Goal: Task Accomplishment & Management: Complete application form

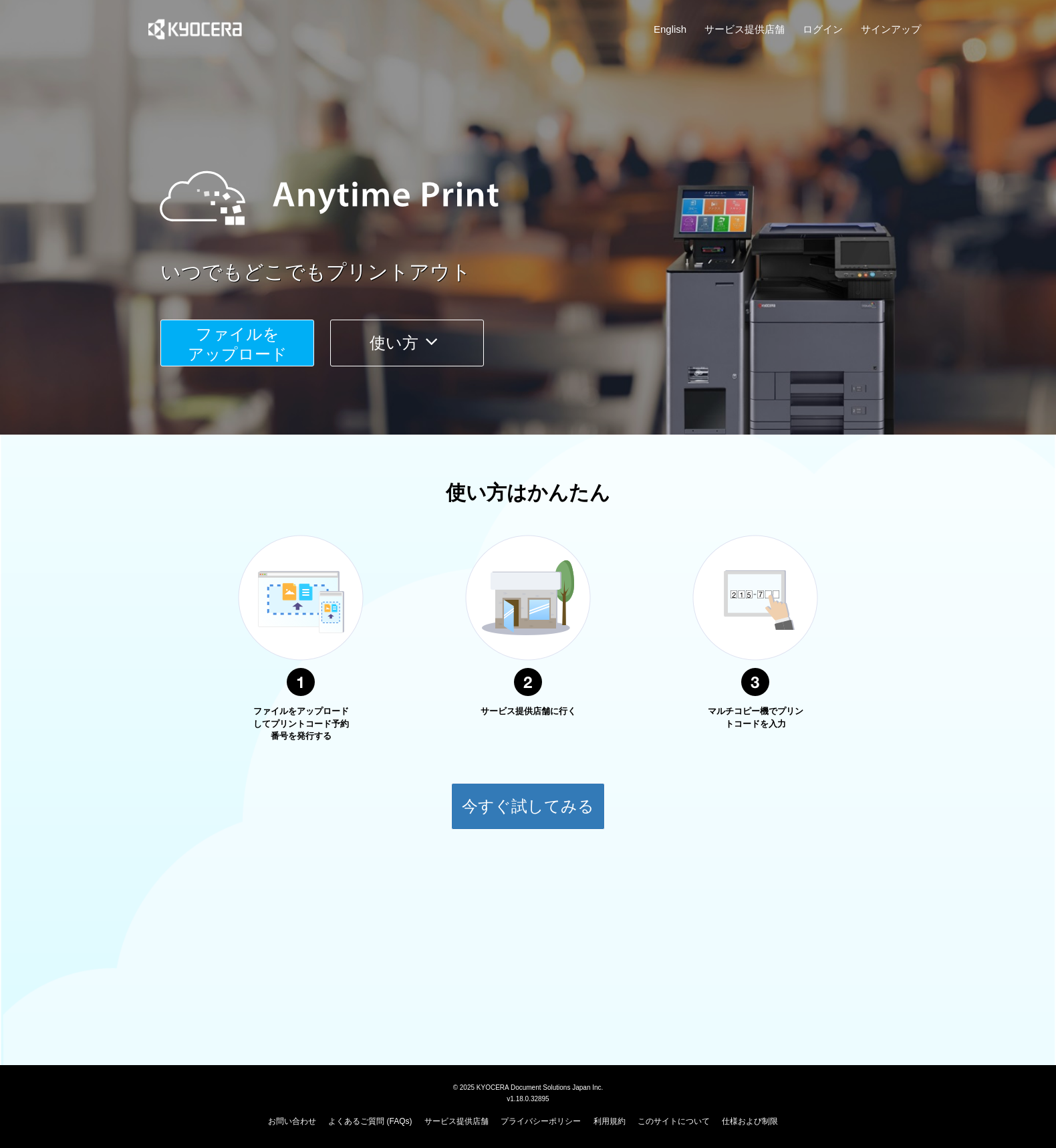
click at [222, 351] on span "ファイルを ​​アップロード" at bounding box center [238, 344] width 99 height 38
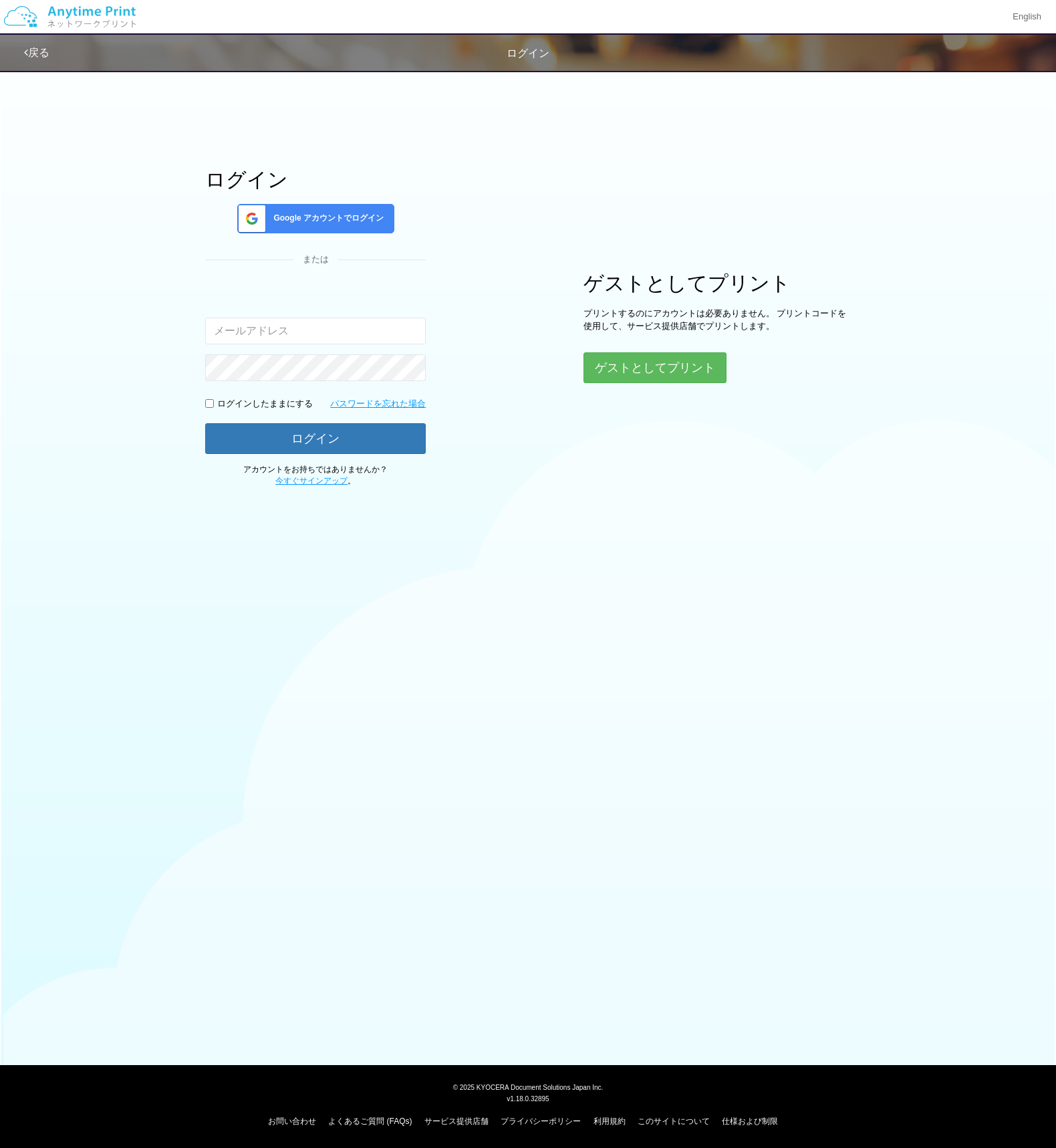
click at [261, 333] on input "email" at bounding box center [315, 330] width 221 height 27
type input "eiji,"
click at [602, 384] on div "ログイン Google アカウントでログイン または 入力されたメールアドレスまたはパスワードが正しくありません。 eiji, ログインしたままにする パスワ…" at bounding box center [528, 275] width 802 height 424
click at [293, 328] on input "eiji," at bounding box center [315, 330] width 221 height 27
click at [295, 484] on link "今すぐサインアップ" at bounding box center [311, 480] width 73 height 10
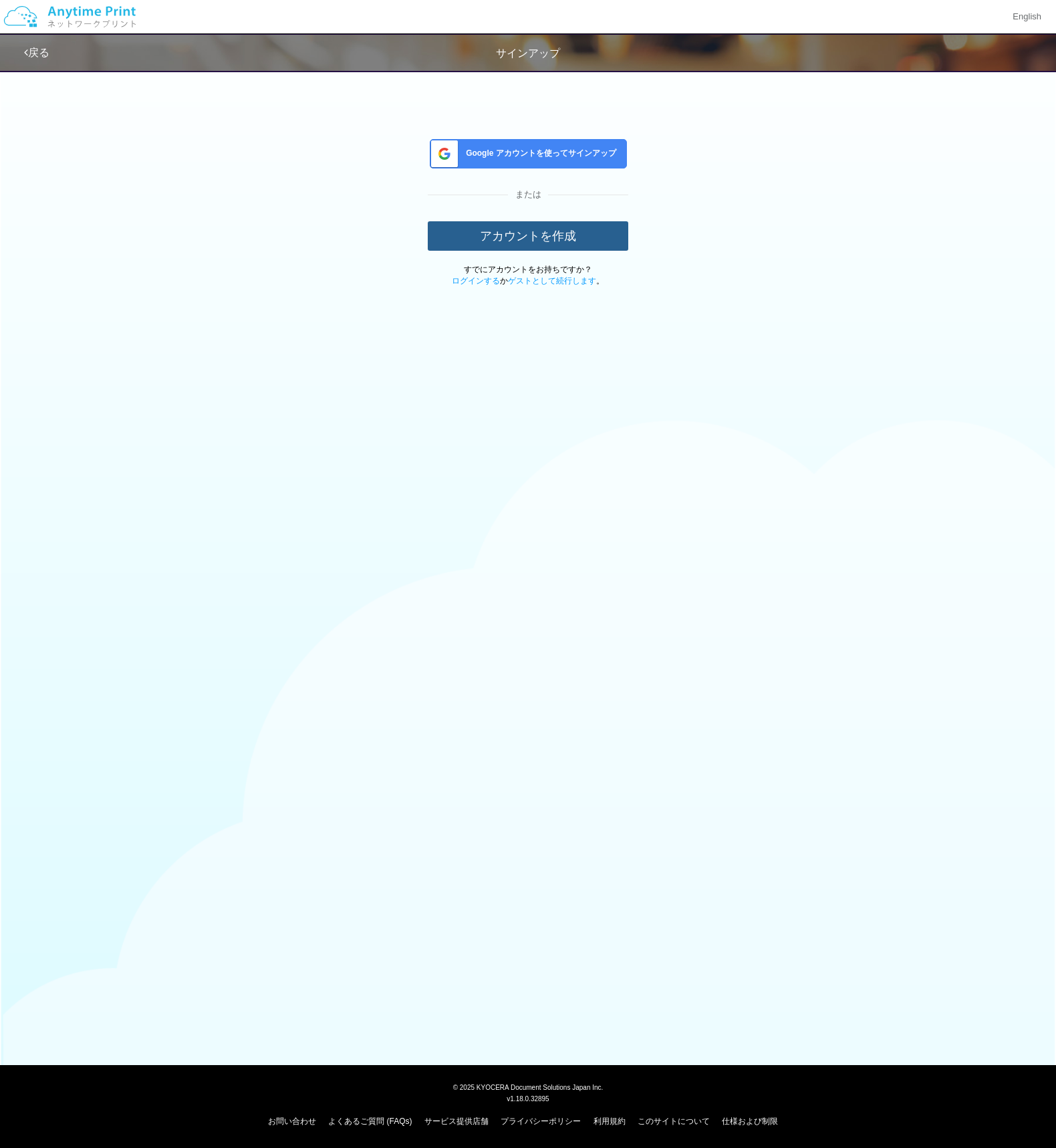
click at [563, 227] on button "アカウントを作成" at bounding box center [528, 236] width 201 height 30
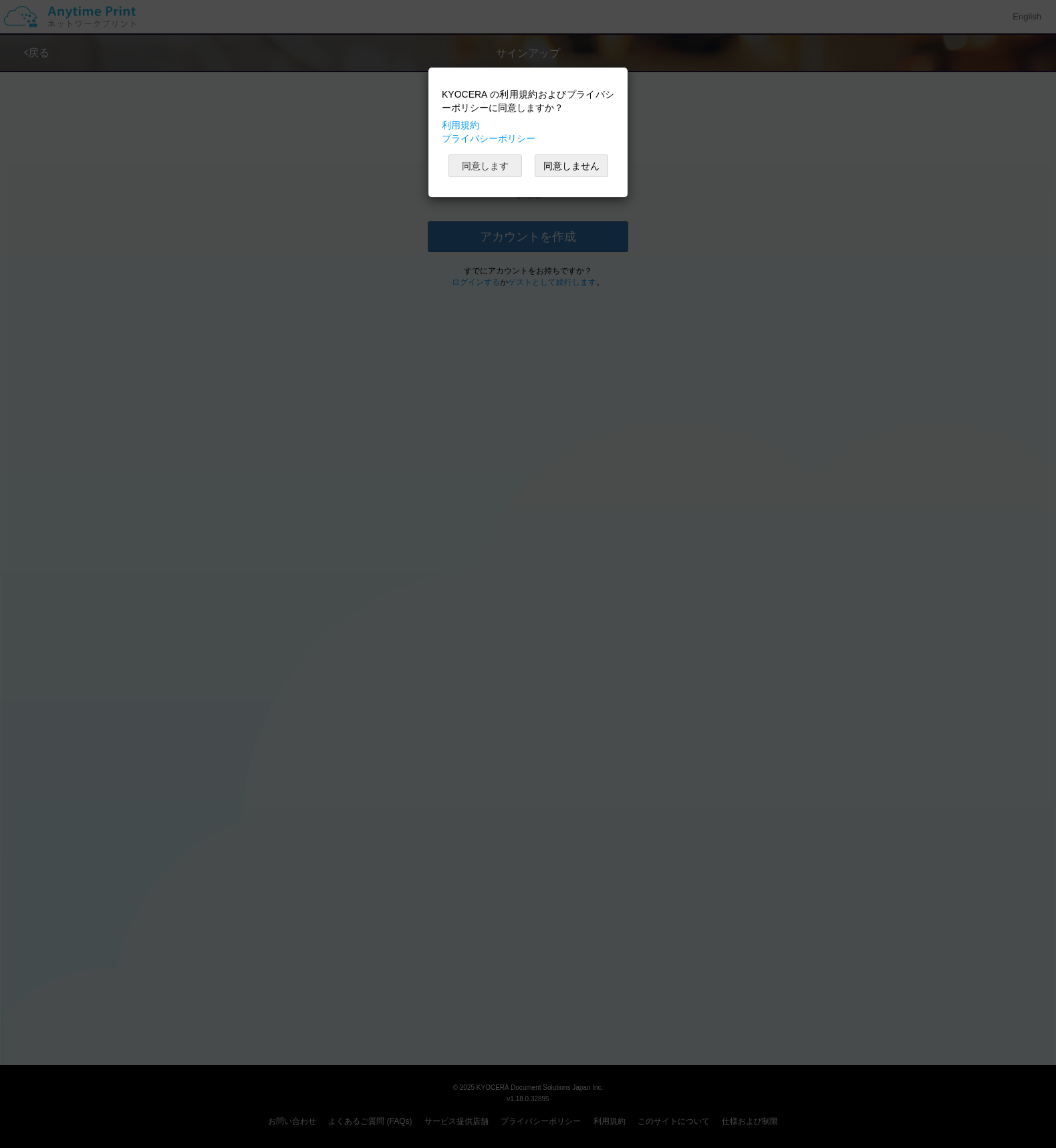
click at [519, 167] on button "同意します" at bounding box center [485, 166] width 74 height 23
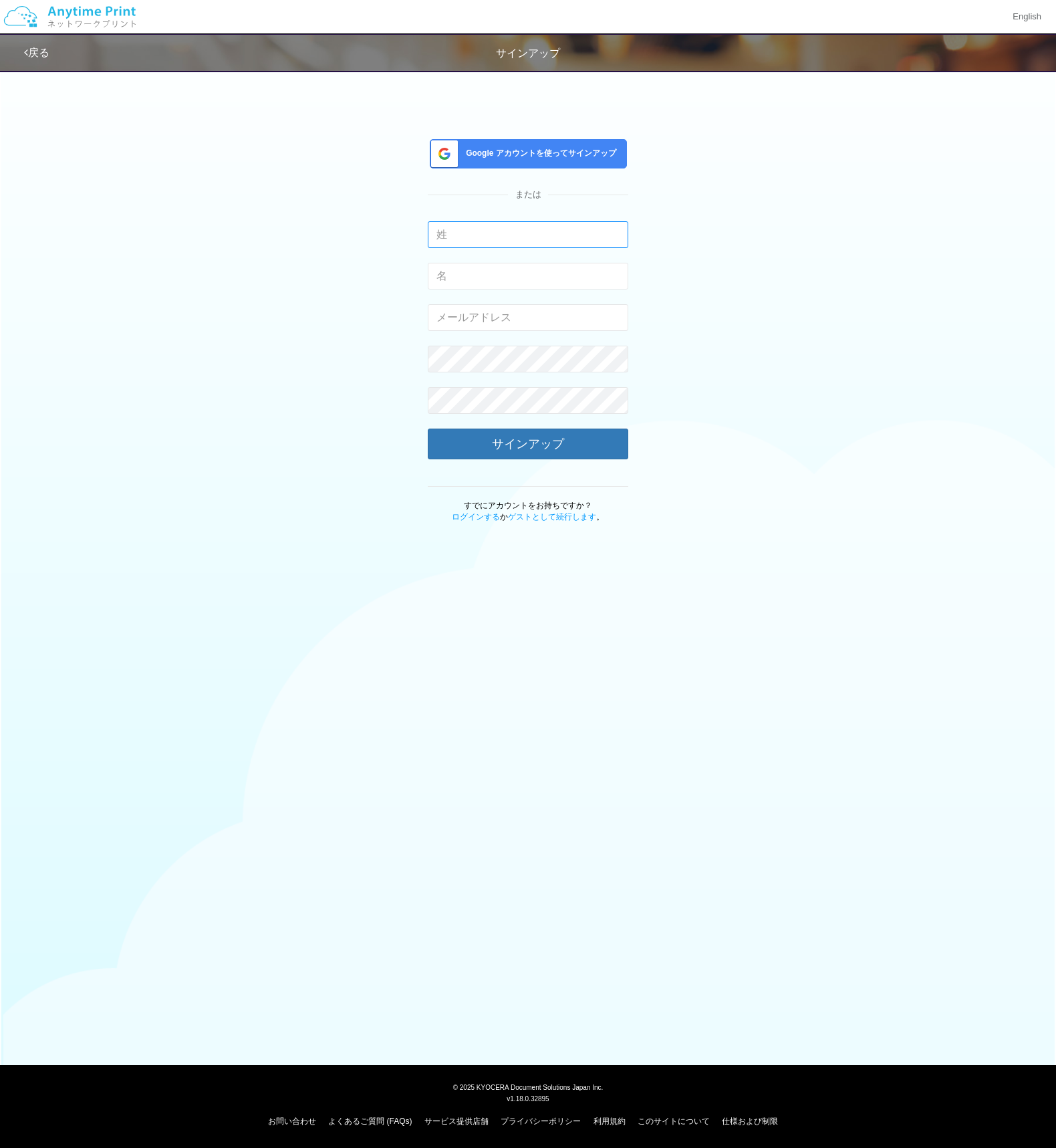
click at [469, 231] on input "text" at bounding box center [528, 235] width 201 height 27
type input "n"
type input "＝"
type input "中井"
type input "英二"
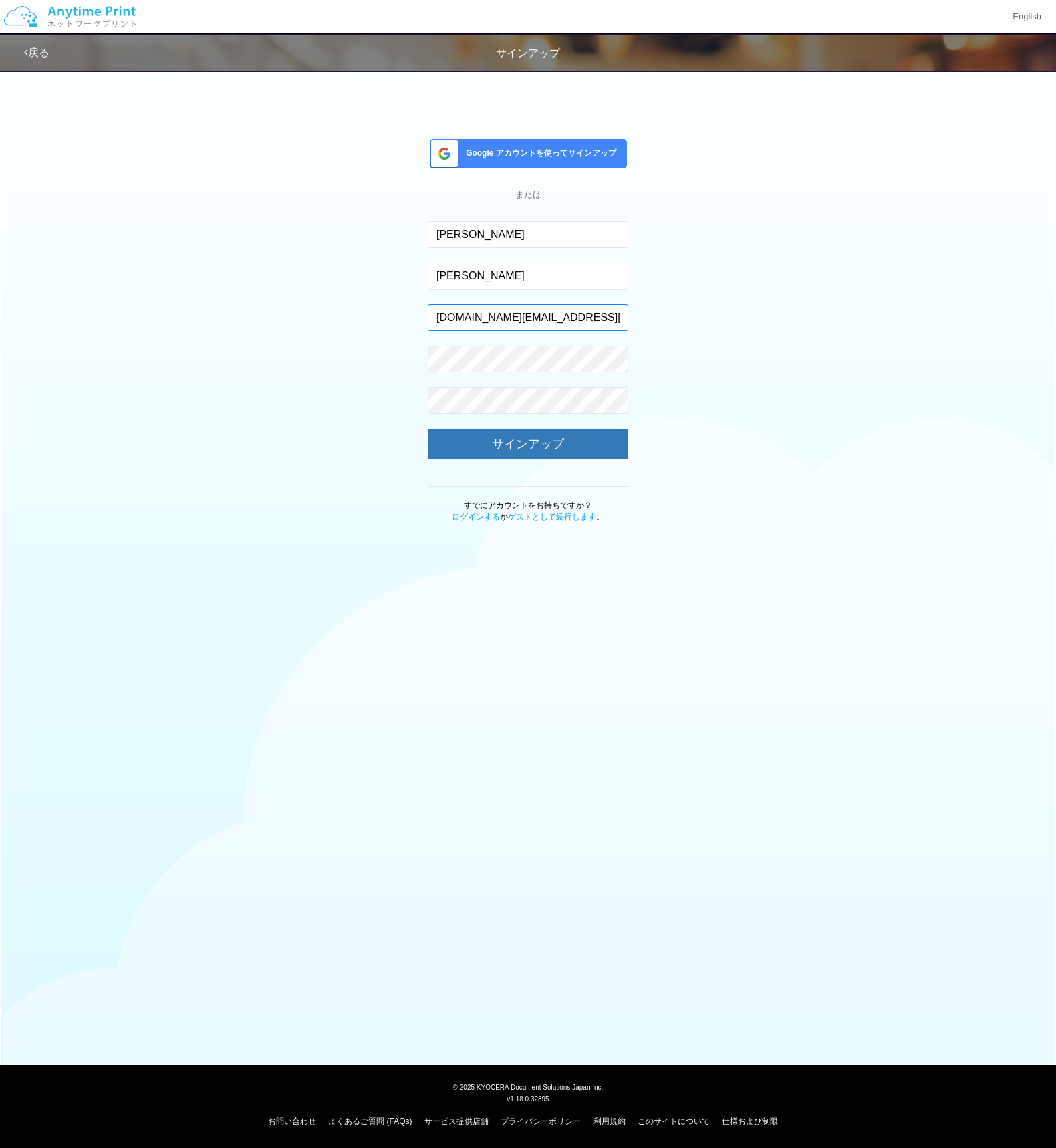
type input "[DOMAIN_NAME][EMAIL_ADDRESS][DOMAIN_NAME]"
click at [1007, 126] on signup-page "Google アカウントを使ってサインアップ または 中井 入力できるのは文字のみです。 英二 入力できるのは文字のみです。 eiji.nakai.cc@gm…" at bounding box center [528, 293] width 1056 height 460
click at [572, 449] on button "サインアップ" at bounding box center [528, 443] width 201 height 30
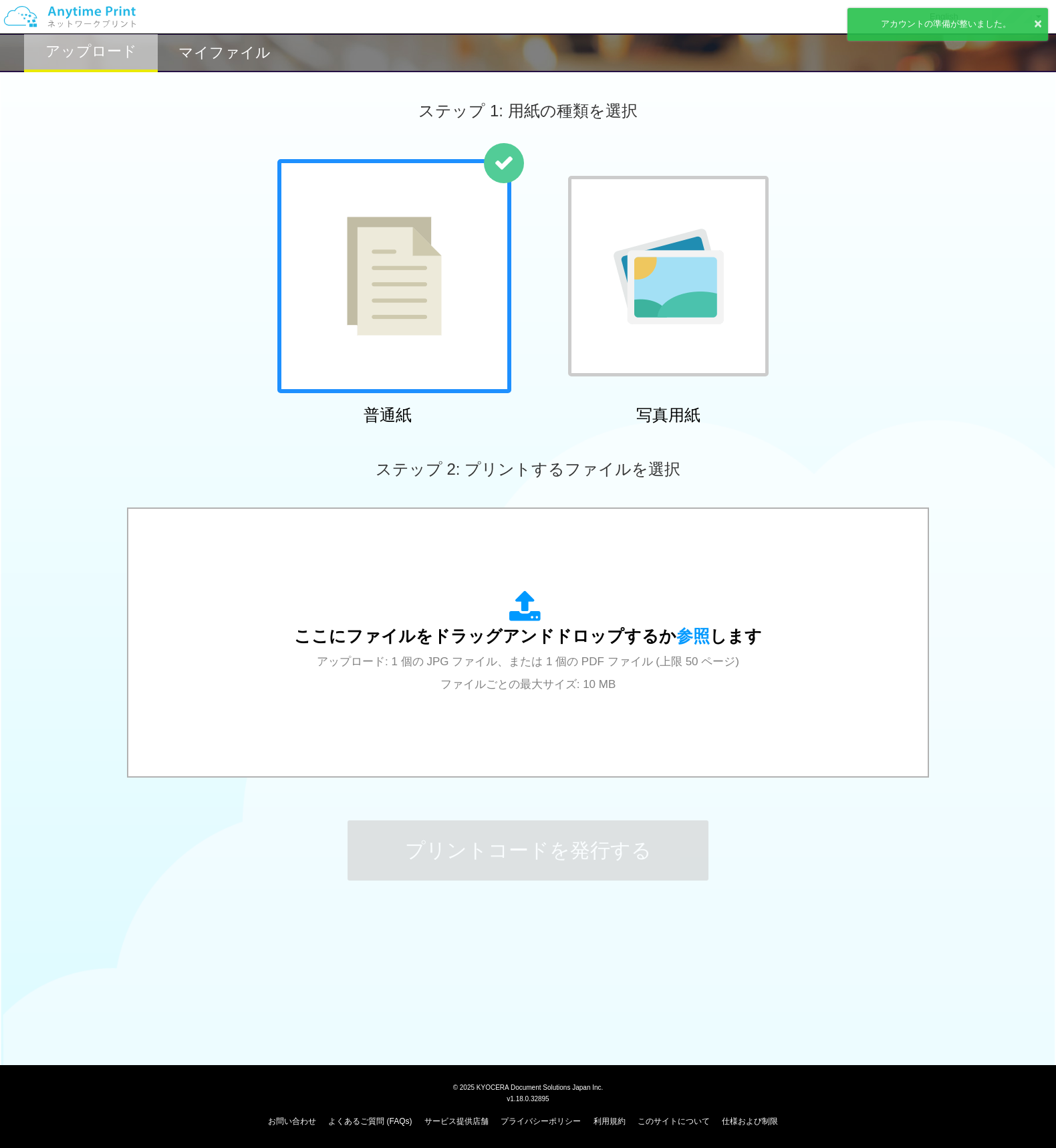
click at [471, 336] on div at bounding box center [393, 276] width 234 height 234
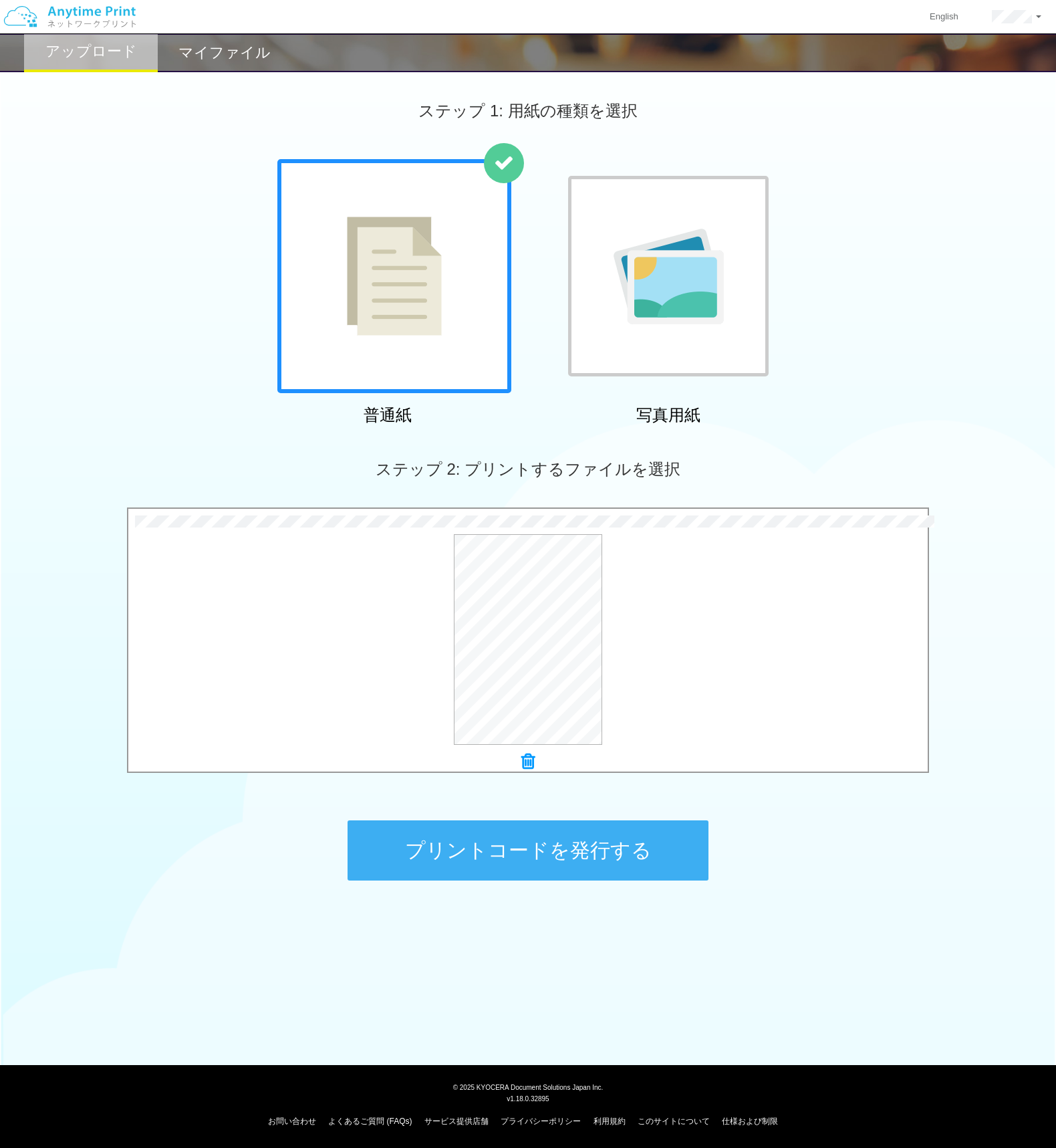
click at [531, 855] on button "プリントコードを発行する" at bounding box center [528, 850] width 361 height 60
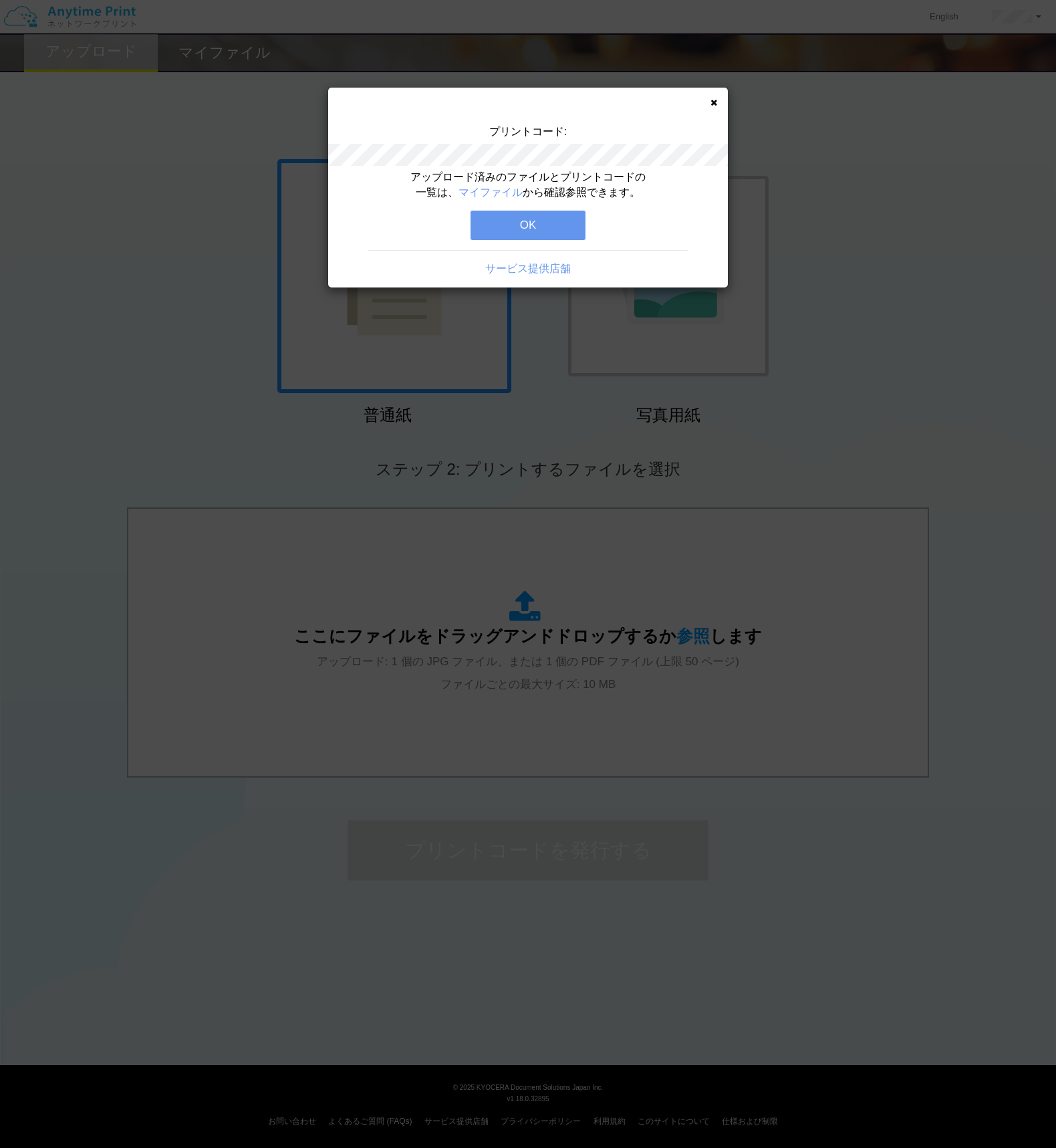
click at [538, 223] on button "OK" at bounding box center [528, 224] width 115 height 30
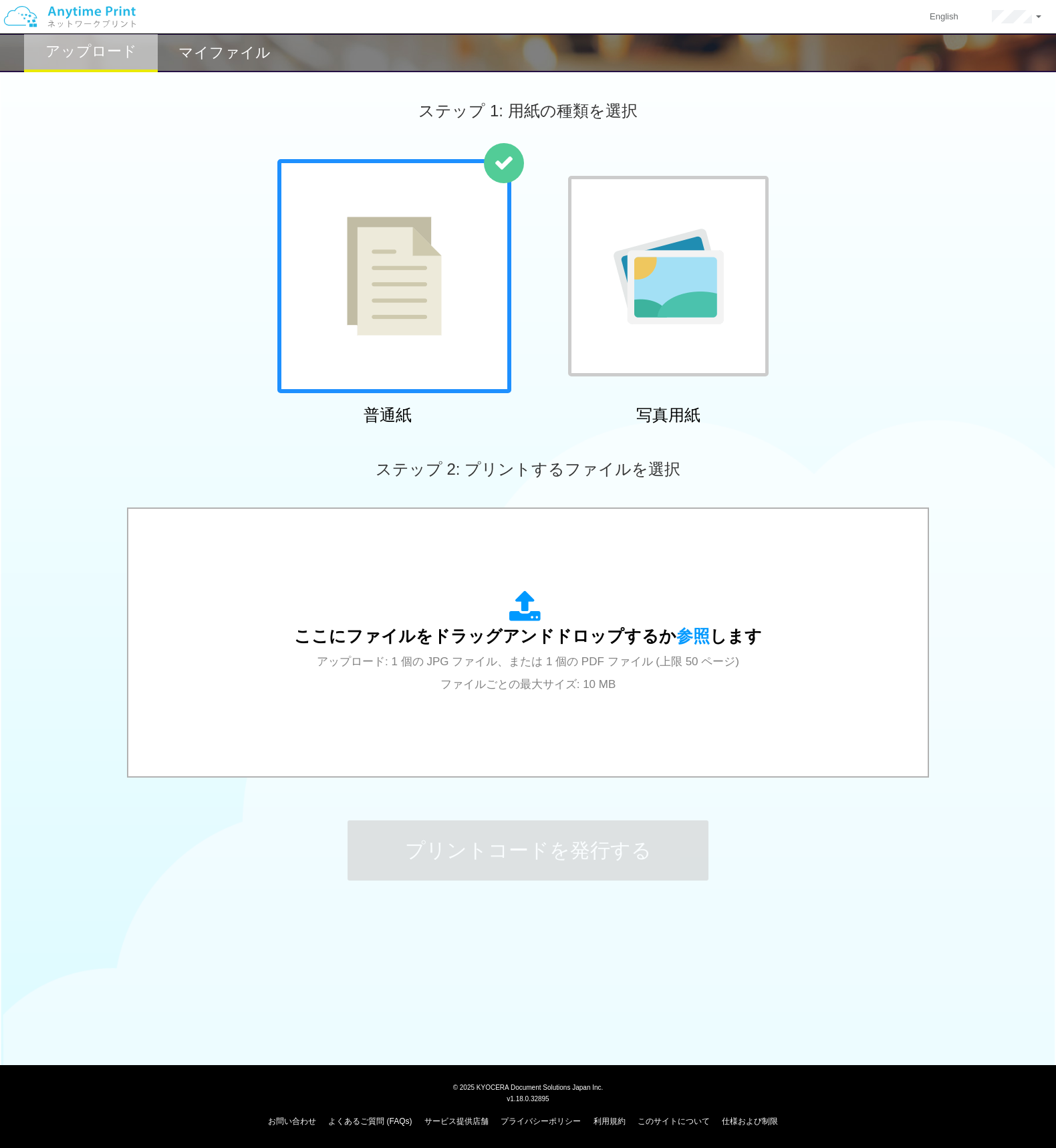
click at [847, 427] on div "普通紙 写真用紙" at bounding box center [528, 295] width 1056 height 271
